Goal: Task Accomplishment & Management: Use online tool/utility

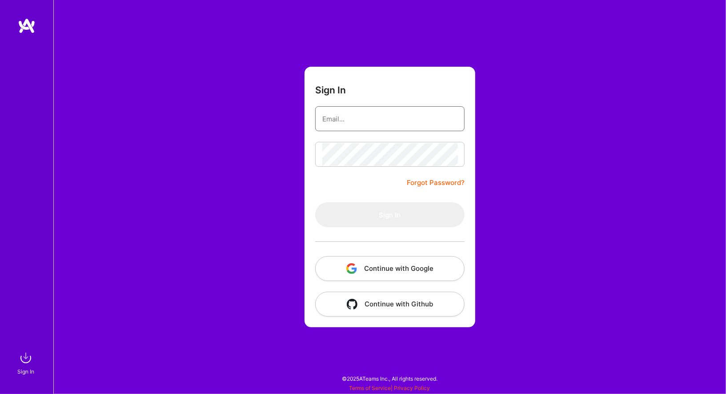
type input "hirschkeshav@gmail.com"
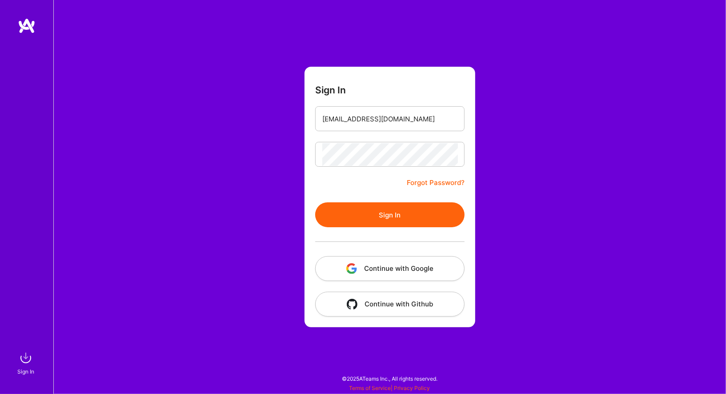
click at [343, 206] on button "Sign In" at bounding box center [389, 214] width 149 height 25
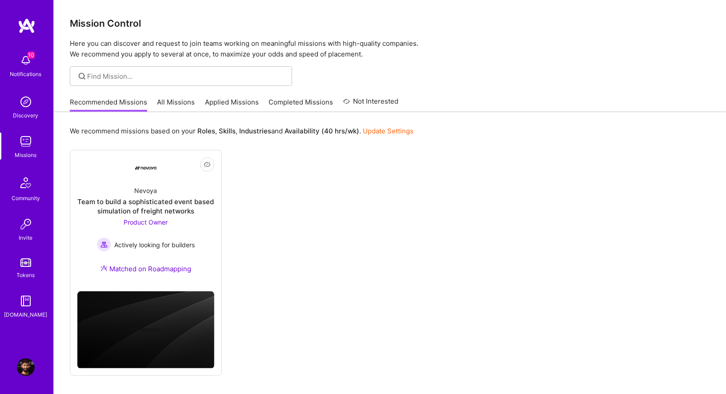
click at [189, 104] on link "All Missions" at bounding box center [176, 104] width 38 height 15
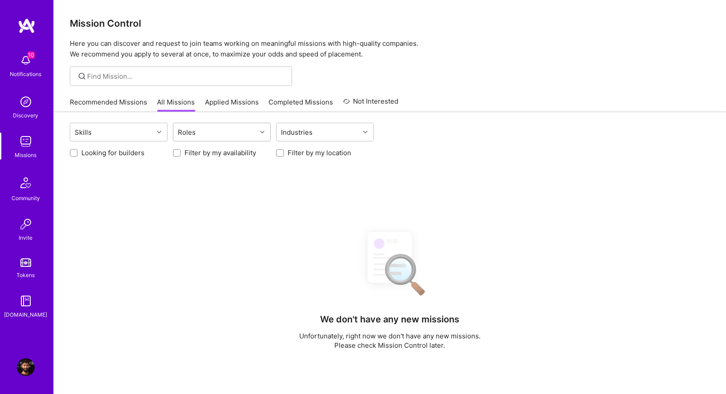
click at [233, 131] on div "Roles" at bounding box center [214, 132] width 83 height 18
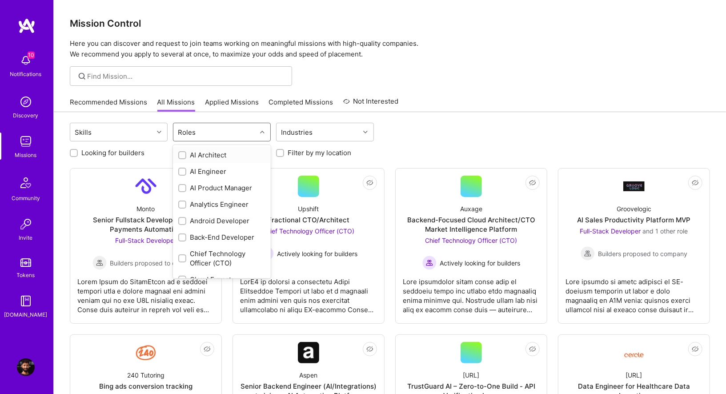
click at [233, 132] on div "Roles" at bounding box center [214, 132] width 83 height 18
type input "p"
click at [182, 155] on input "checkbox" at bounding box center [183, 155] width 6 height 6
checkbox input "true"
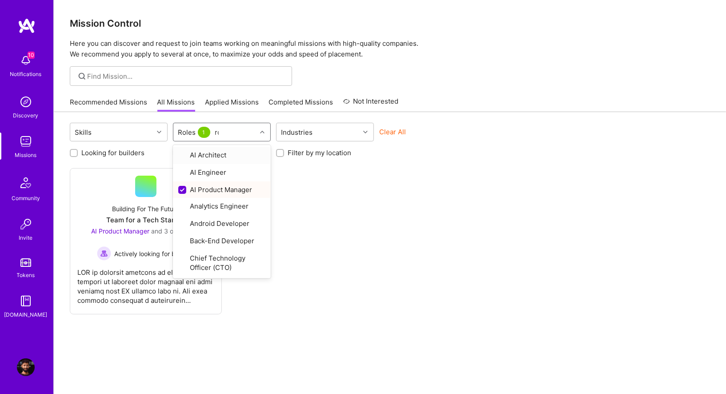
type input "rod"
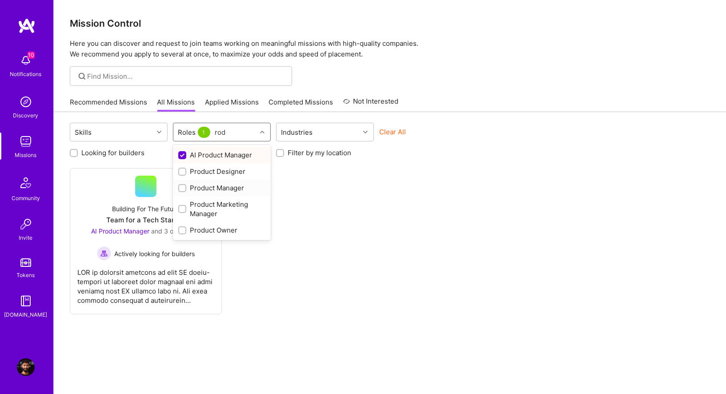
click at [182, 187] on input "checkbox" at bounding box center [183, 188] width 6 height 6
checkbox input "true"
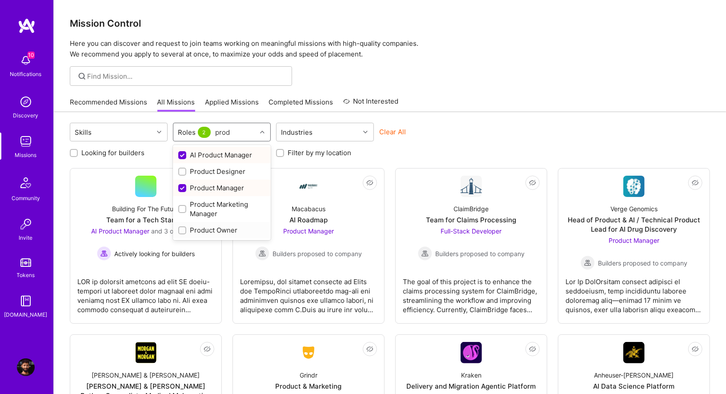
type input "produ"
click at [182, 229] on input "checkbox" at bounding box center [183, 231] width 6 height 6
checkbox input "true"
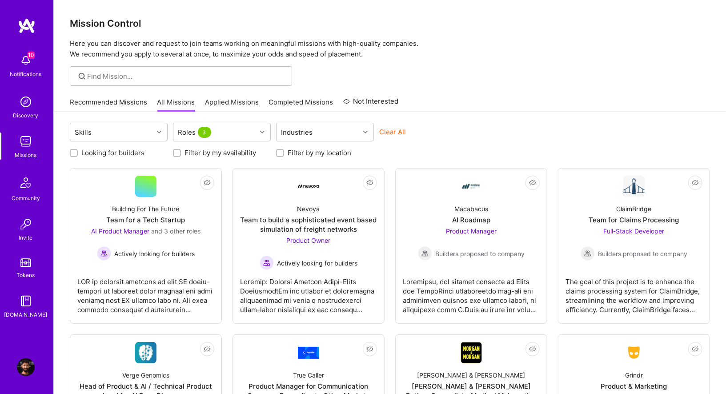
click at [420, 123] on div "Skills Roles 3 Industries Clear All" at bounding box center [390, 133] width 640 height 21
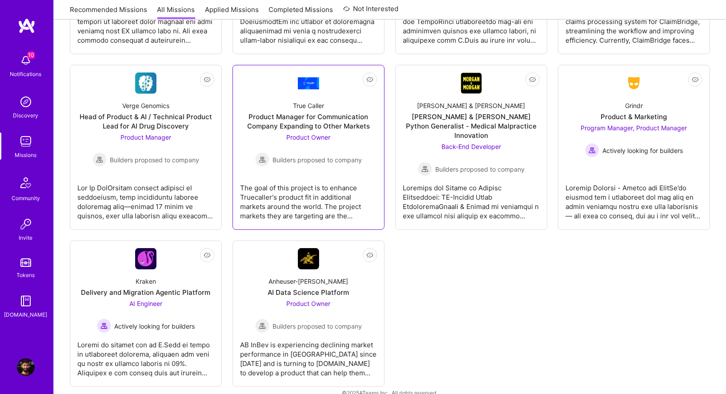
scroll to position [272, 0]
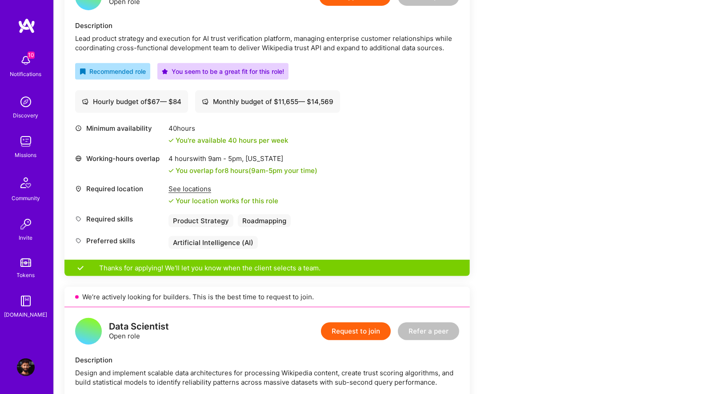
scroll to position [298, 0]
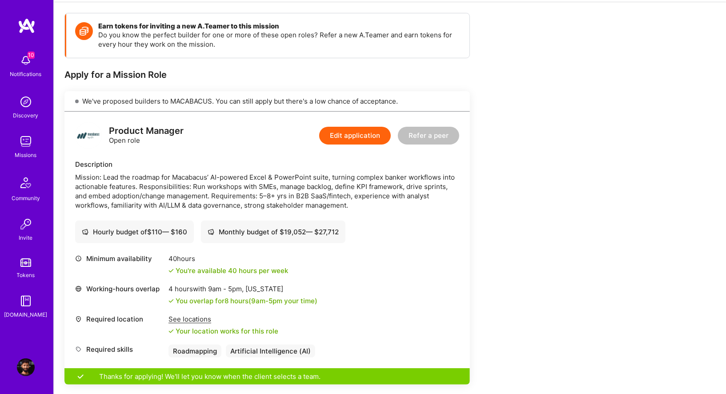
scroll to position [116, 0]
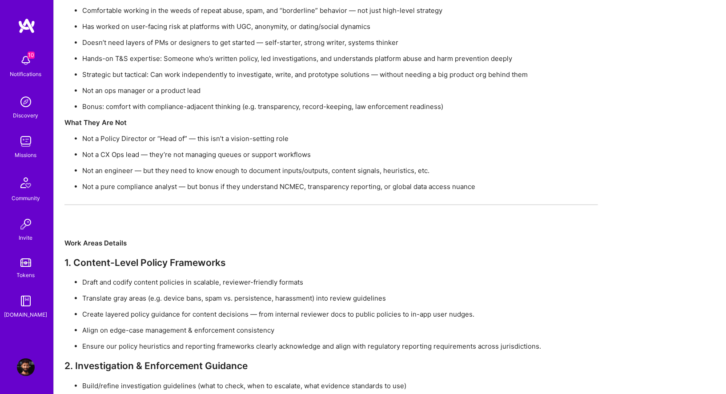
scroll to position [2317, 0]
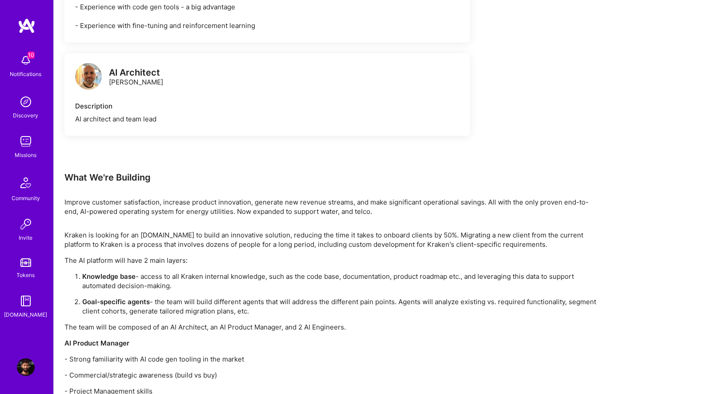
scroll to position [689, 0]
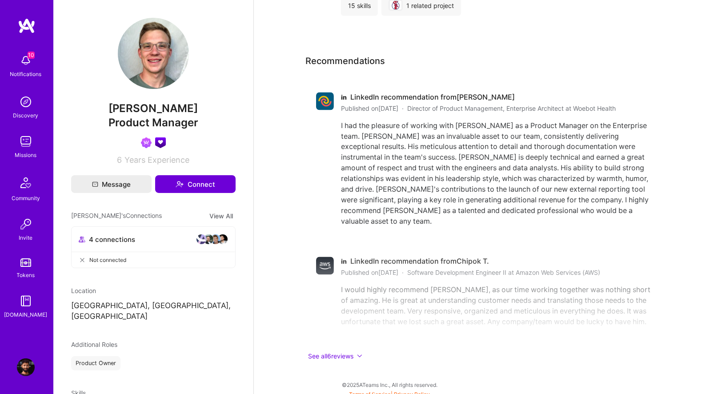
scroll to position [955, 0]
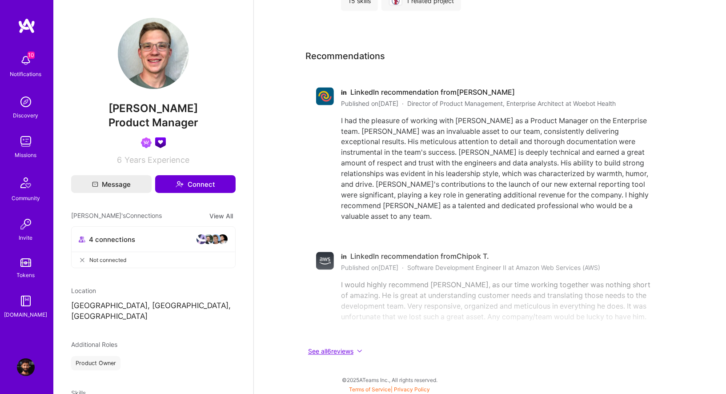
click at [362, 348] on icon at bounding box center [359, 350] width 5 height 5
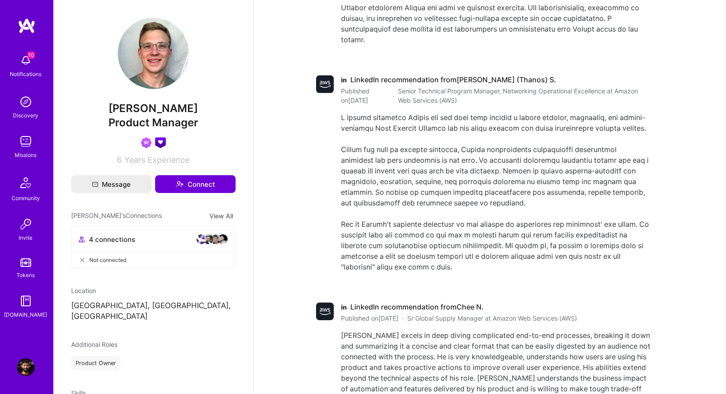
scroll to position [1623, 0]
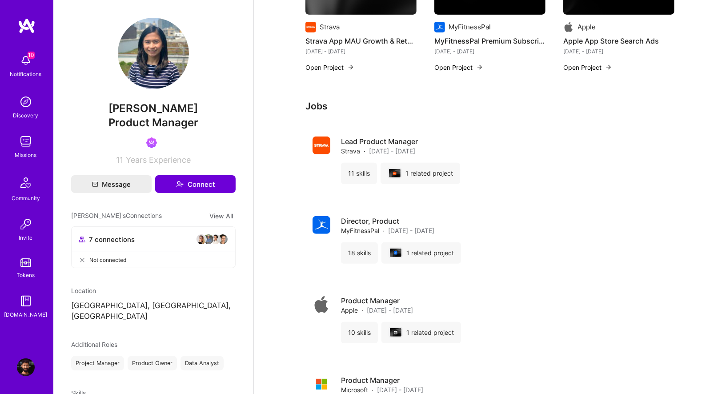
scroll to position [200, 0]
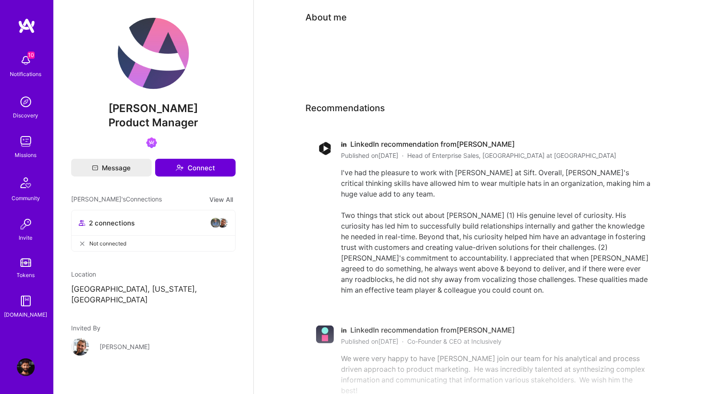
scroll to position [75, 0]
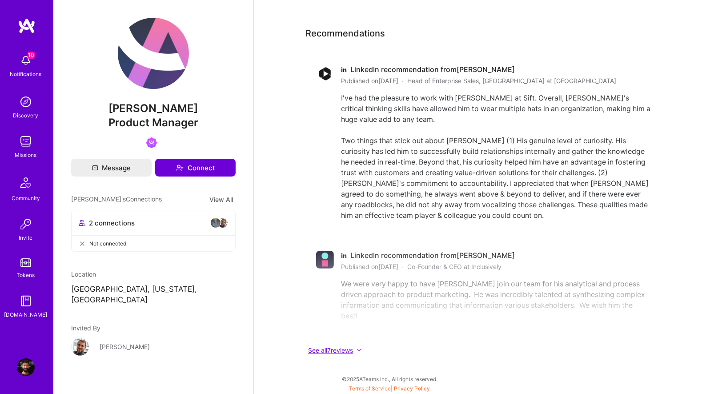
click at [362, 347] on icon at bounding box center [358, 349] width 5 height 5
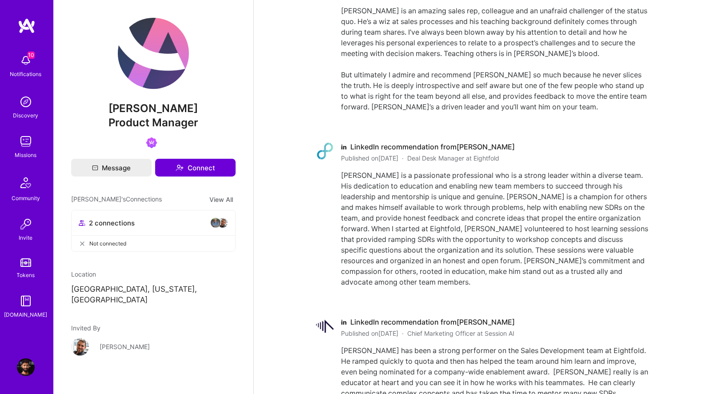
scroll to position [625, 0]
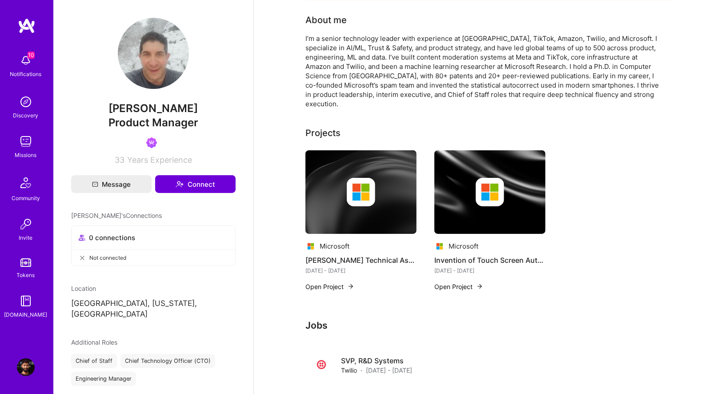
scroll to position [38, 0]
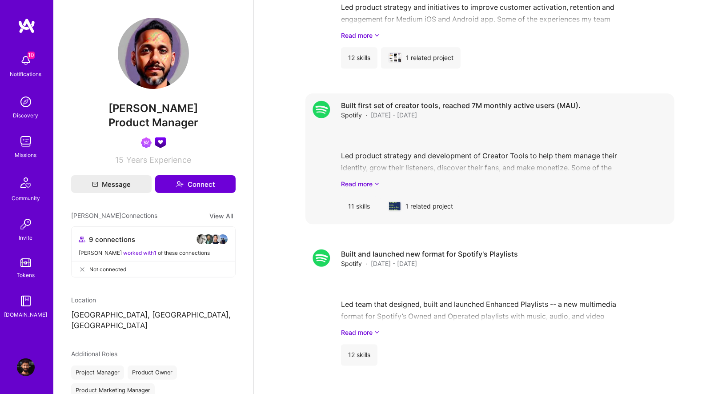
scroll to position [1478, 0]
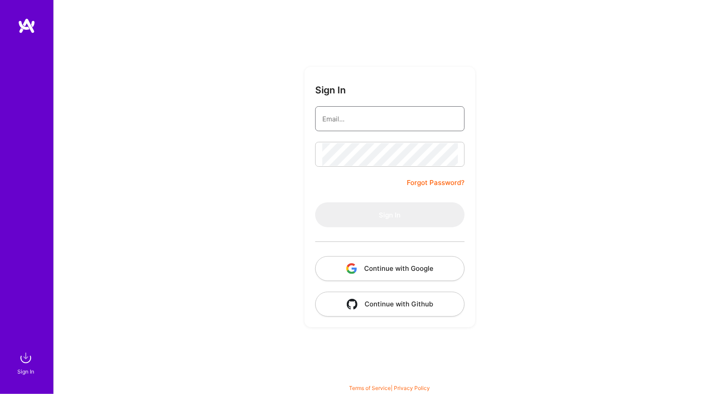
click at [362, 122] on input "email" at bounding box center [389, 119] width 135 height 23
type input "[EMAIL_ADDRESS][DOMAIN_NAME]"
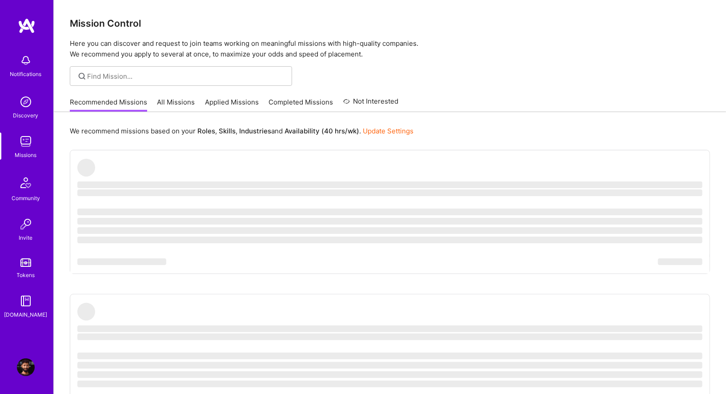
click at [31, 140] on img at bounding box center [26, 141] width 18 height 18
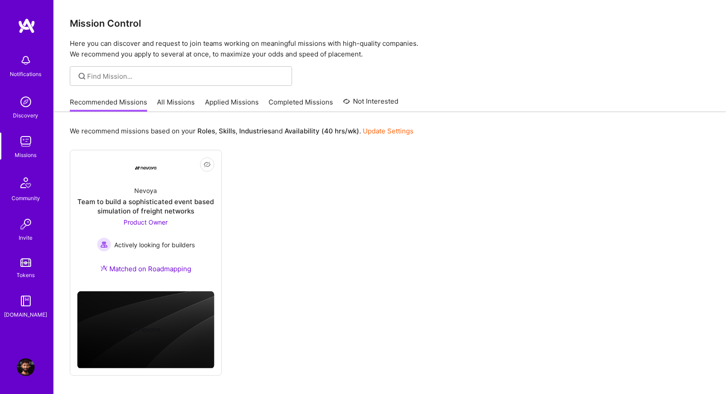
click at [288, 103] on link "Completed Missions" at bounding box center [301, 104] width 64 height 15
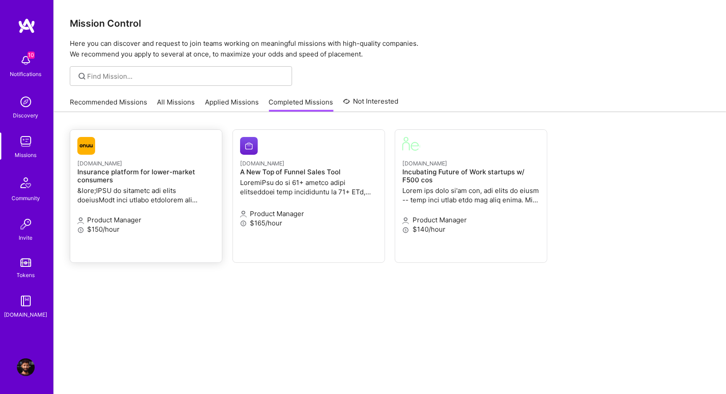
click at [178, 215] on p "Product Manager" at bounding box center [145, 219] width 137 height 9
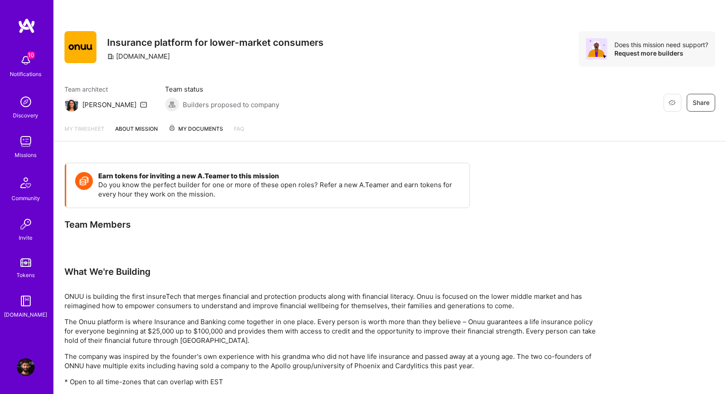
click at [201, 126] on span "My Documents" at bounding box center [195, 129] width 55 height 10
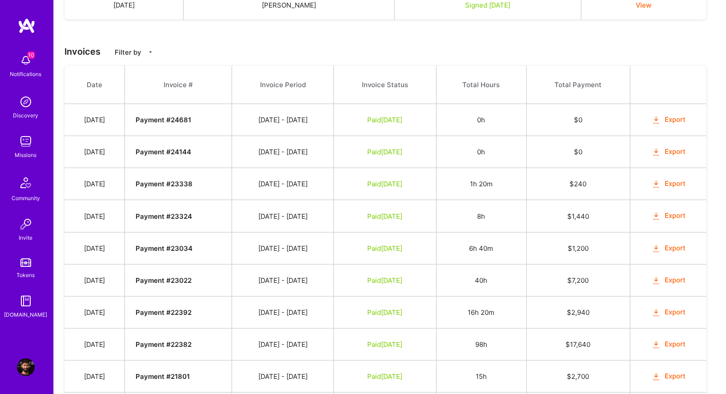
scroll to position [281, 0]
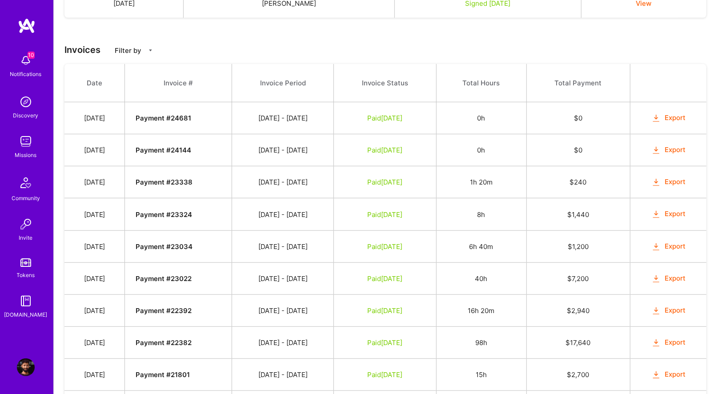
click at [683, 274] on button "Export" at bounding box center [668, 278] width 35 height 10
click at [591, 309] on td "$ 2,940" at bounding box center [578, 310] width 104 height 32
click at [496, 300] on td "16h 20m" at bounding box center [481, 310] width 90 height 32
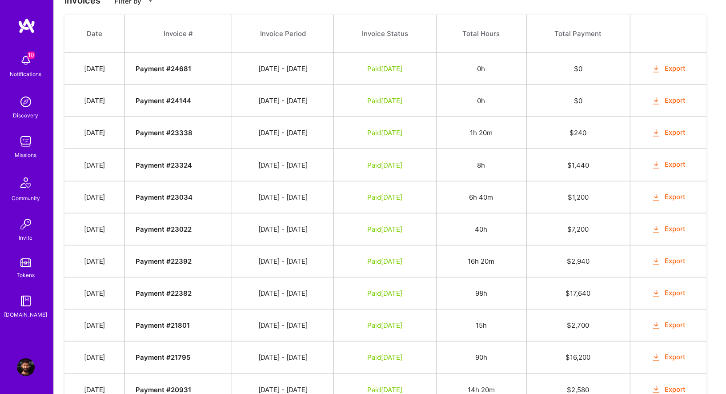
scroll to position [329, 0]
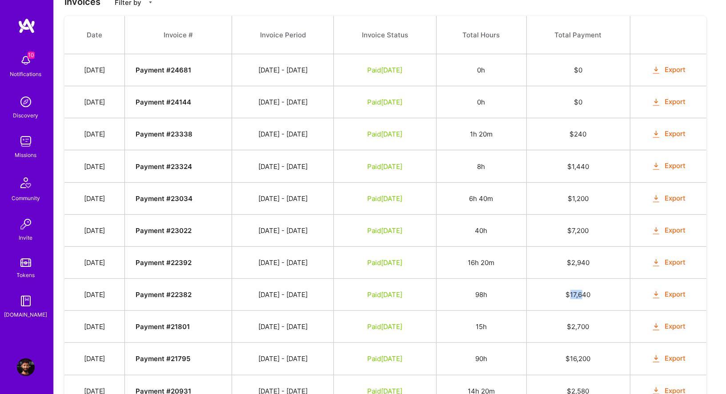
drag, startPoint x: 590, startPoint y: 291, endPoint x: 566, endPoint y: 292, distance: 24.0
click at [567, 291] on td "$ 17,640" at bounding box center [578, 295] width 104 height 32
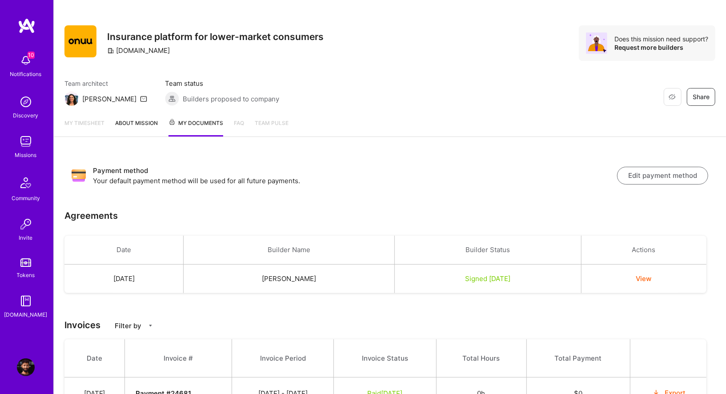
scroll to position [7, 0]
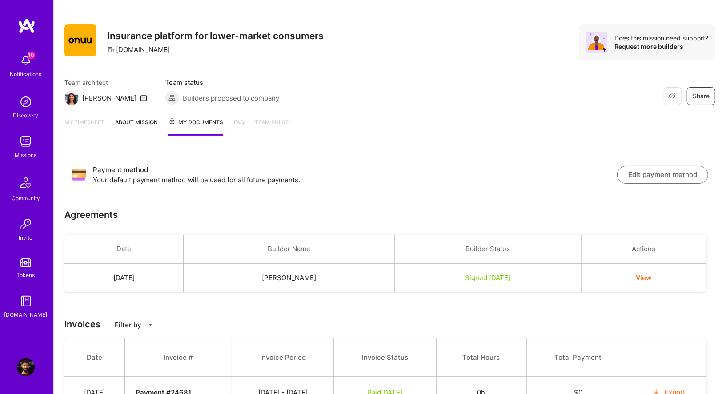
click at [24, 63] on img at bounding box center [26, 61] width 18 height 18
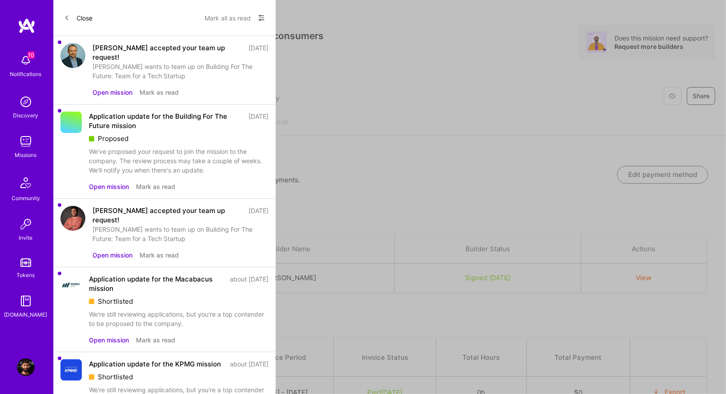
click at [111, 149] on div "We've proposed your request to join the mission to the company. The review proc…" at bounding box center [179, 161] width 180 height 28
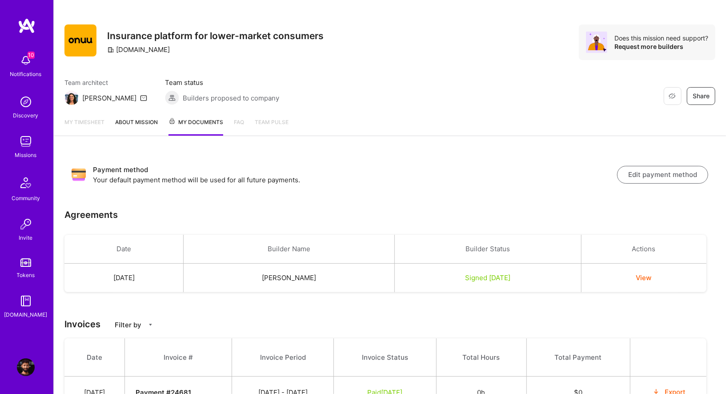
click at [25, 184] on img at bounding box center [25, 182] width 21 height 21
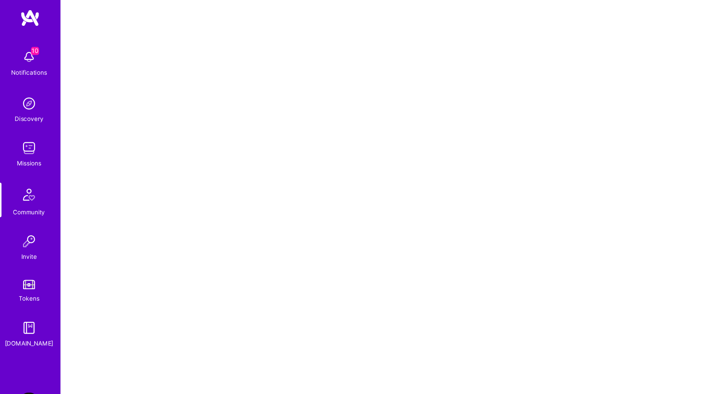
scroll to position [2, 0]
